Goal: Task Accomplishment & Management: Complete application form

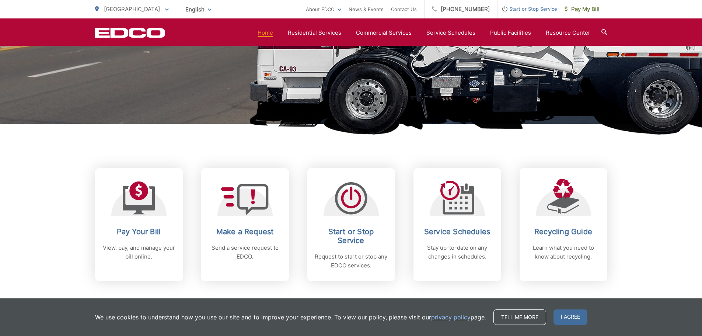
scroll to position [221, 0]
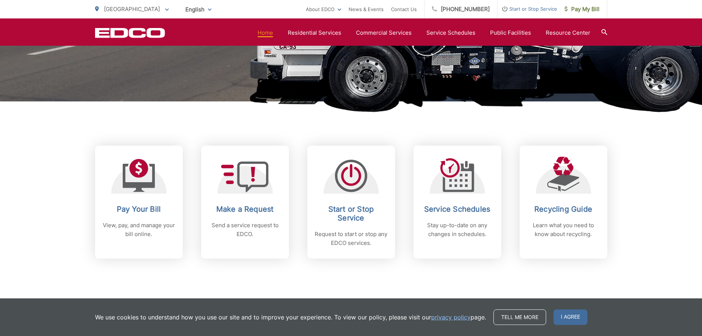
click at [248, 182] on icon at bounding box center [245, 177] width 48 height 31
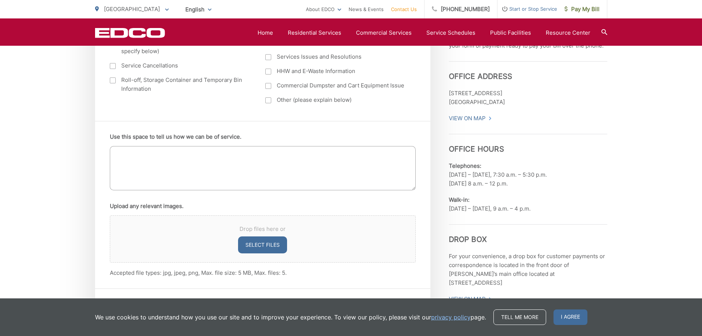
scroll to position [406, 0]
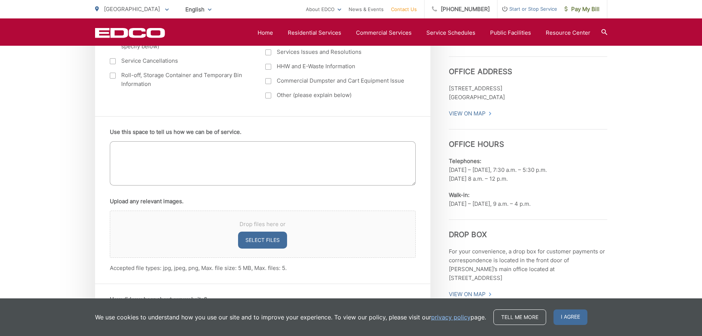
click at [256, 238] on button "Select files" at bounding box center [262, 240] width 49 height 17
click at [142, 150] on textarea "Use this space to tell us how we can be of service." at bounding box center [263, 163] width 306 height 44
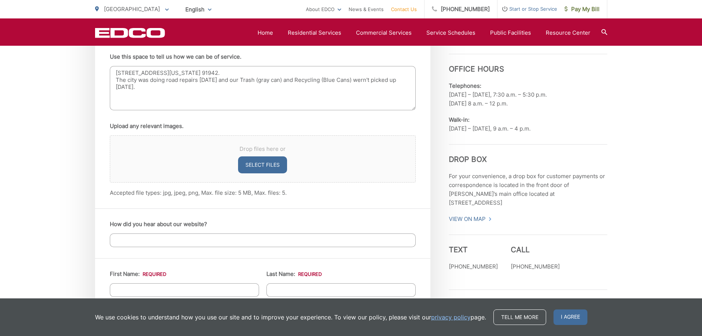
scroll to position [516, 0]
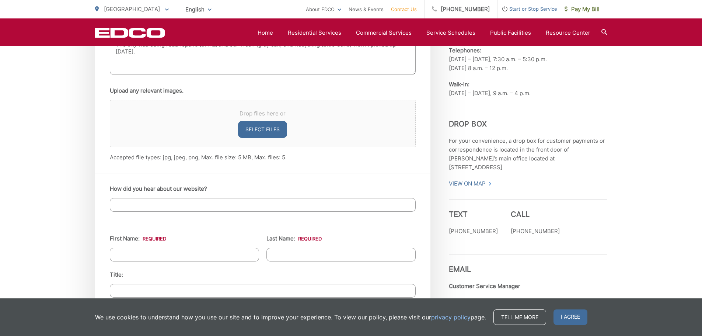
type textarea "[STREET_ADDRESS][US_STATE] 91942. The city was doing road repairs [DATE] and ou…"
click at [138, 253] on input "First Name: *" at bounding box center [184, 255] width 149 height 14
type input "[PERSON_NAME]"
click at [303, 252] on input "Last Name: *" at bounding box center [341, 255] width 149 height 14
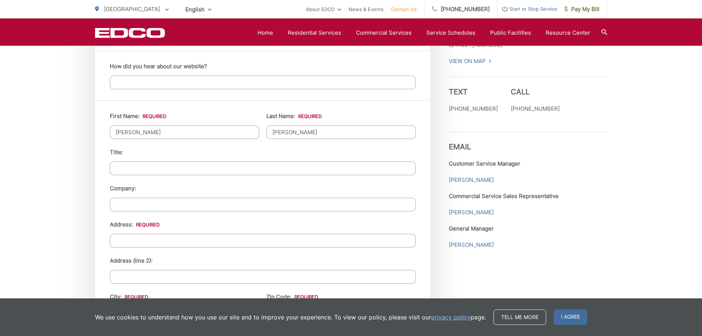
scroll to position [627, 0]
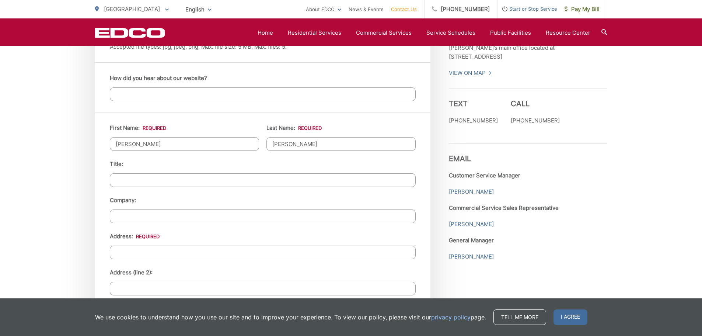
type input "[PERSON_NAME]"
click at [164, 252] on input "Address: *" at bounding box center [263, 253] width 306 height 14
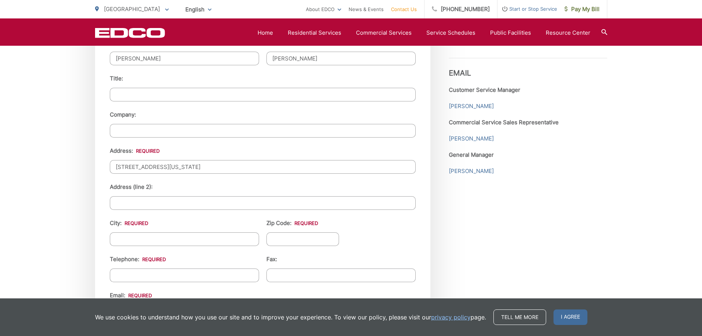
scroll to position [738, 0]
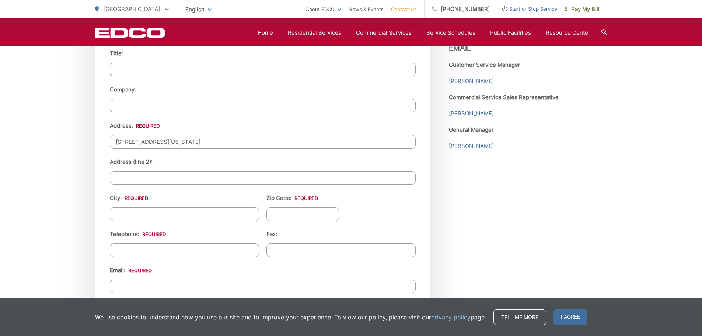
type input "[STREET_ADDRESS][US_STATE]"
click at [173, 214] on input "City: *" at bounding box center [184, 214] width 149 height 14
type input "La Mesa"
click at [312, 214] on input "Zip Code: *" at bounding box center [303, 214] width 73 height 14
type input "91942"
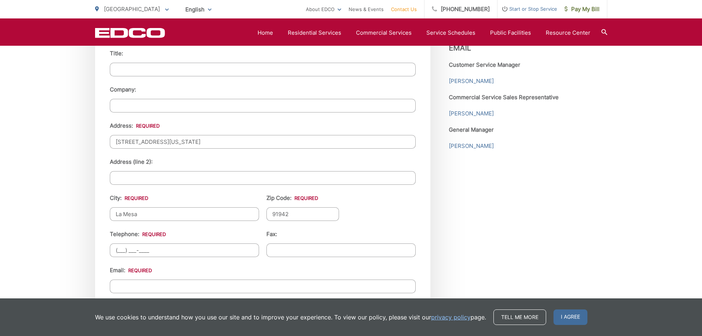
click at [152, 250] on input "(___) ___-____" at bounding box center [184, 250] width 149 height 14
type input "[PHONE_NUMBER]"
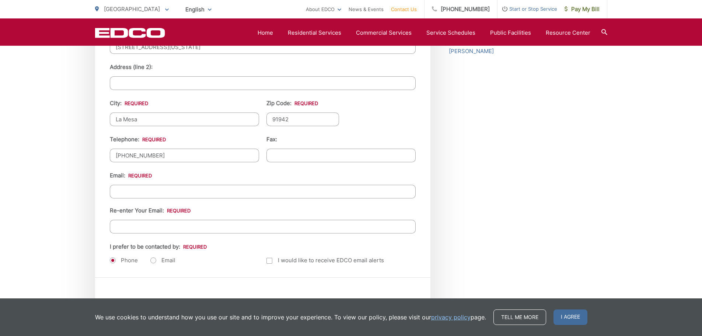
scroll to position [848, 0]
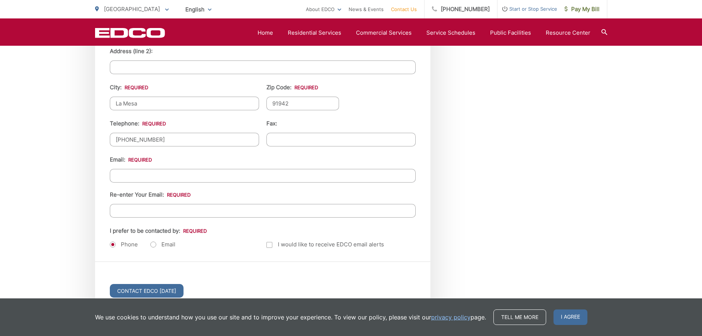
click at [146, 172] on input "Email *" at bounding box center [263, 176] width 306 height 14
type input "[EMAIL_ADDRESS][DOMAIN_NAME]"
click at [138, 215] on input "Re-enter Your Email:" at bounding box center [263, 211] width 306 height 14
type input "[EMAIL_ADDRESS][DOMAIN_NAME]"
click at [154, 243] on label "Email" at bounding box center [162, 244] width 25 height 7
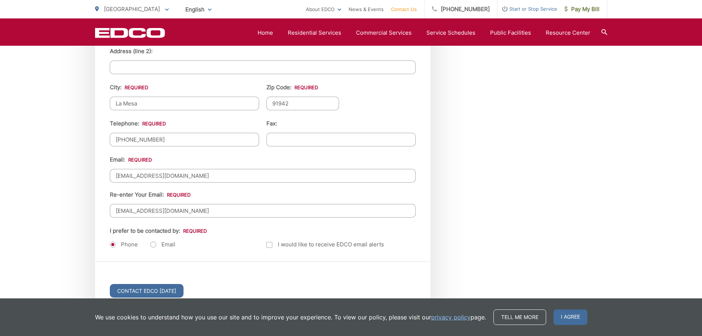
radio input "true"
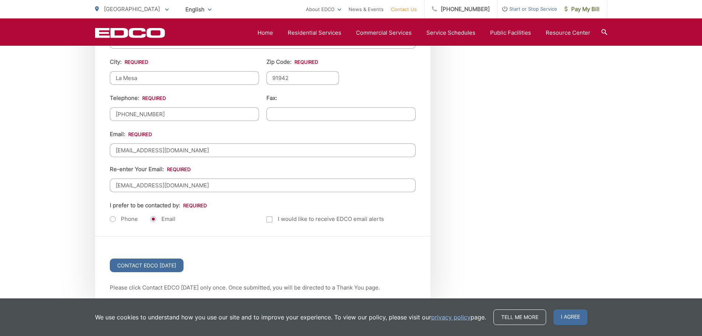
scroll to position [922, 0]
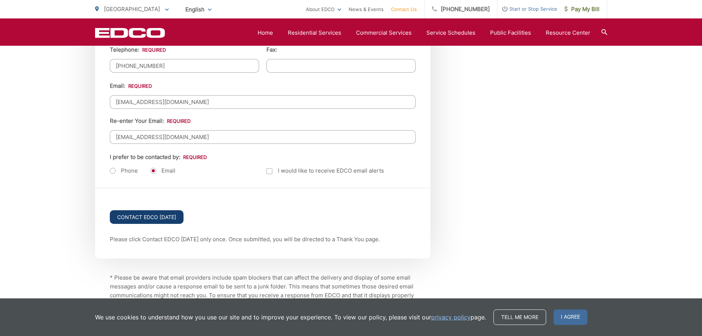
click at [146, 214] on input "Contact EDCO [DATE]" at bounding box center [147, 217] width 74 height 14
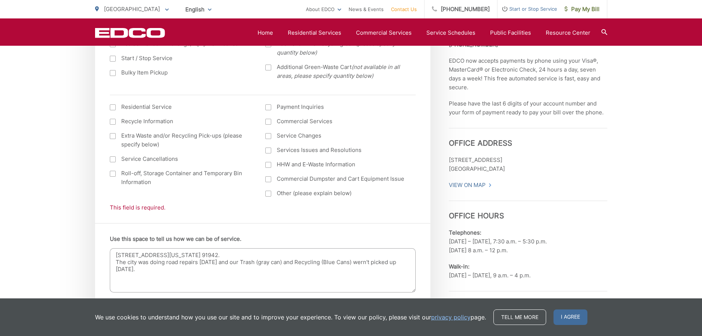
scroll to position [328, 0]
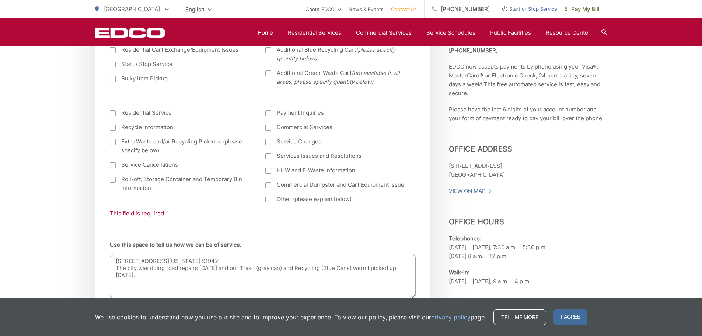
click at [112, 110] on div at bounding box center [113, 113] width 6 height 6
click at [0, 0] on input "I am interested in: (continued) *" at bounding box center [0, 0] width 0 height 0
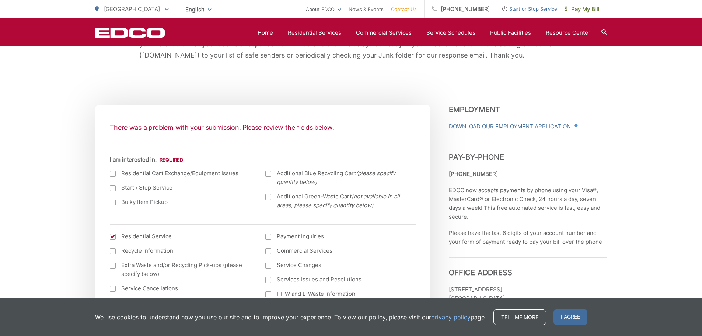
scroll to position [218, 0]
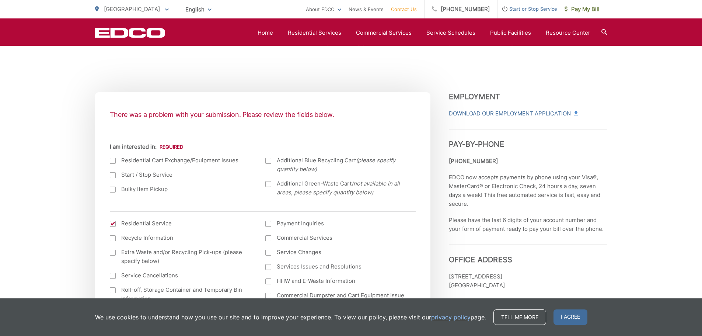
click at [114, 162] on div at bounding box center [113, 161] width 6 height 6
click at [0, 0] on input "I am interested in:" at bounding box center [0, 0] width 0 height 0
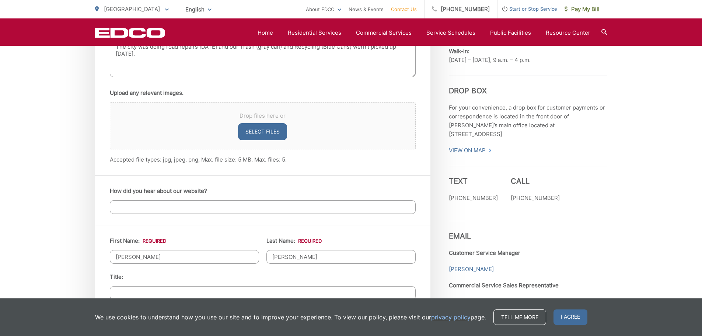
scroll to position [955, 0]
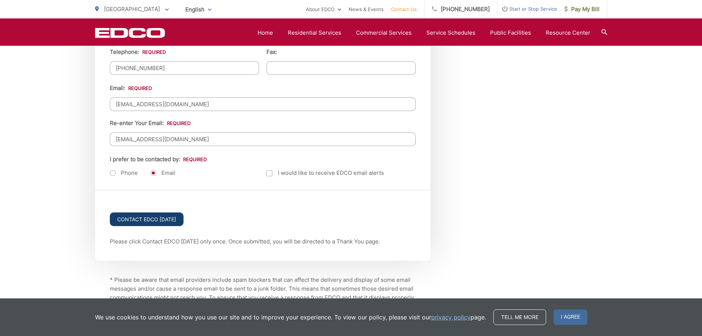
click at [162, 218] on input "Contact EDCO [DATE]" at bounding box center [147, 219] width 74 height 14
